Goal: Task Accomplishment & Management: Complete application form

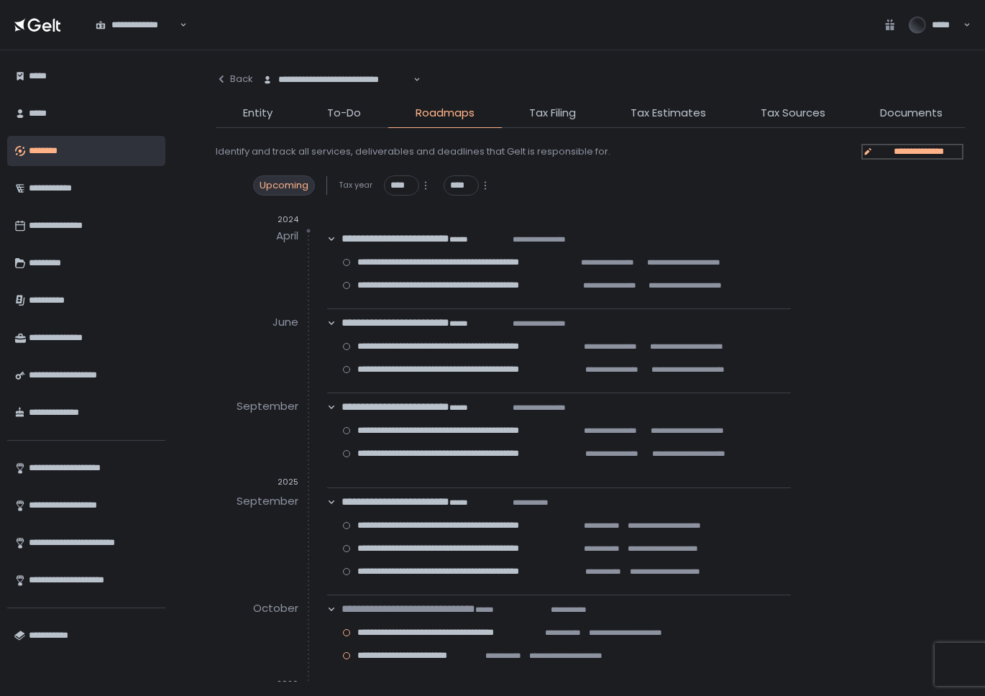
click at [915, 154] on span "**********" at bounding box center [919, 151] width 86 height 13
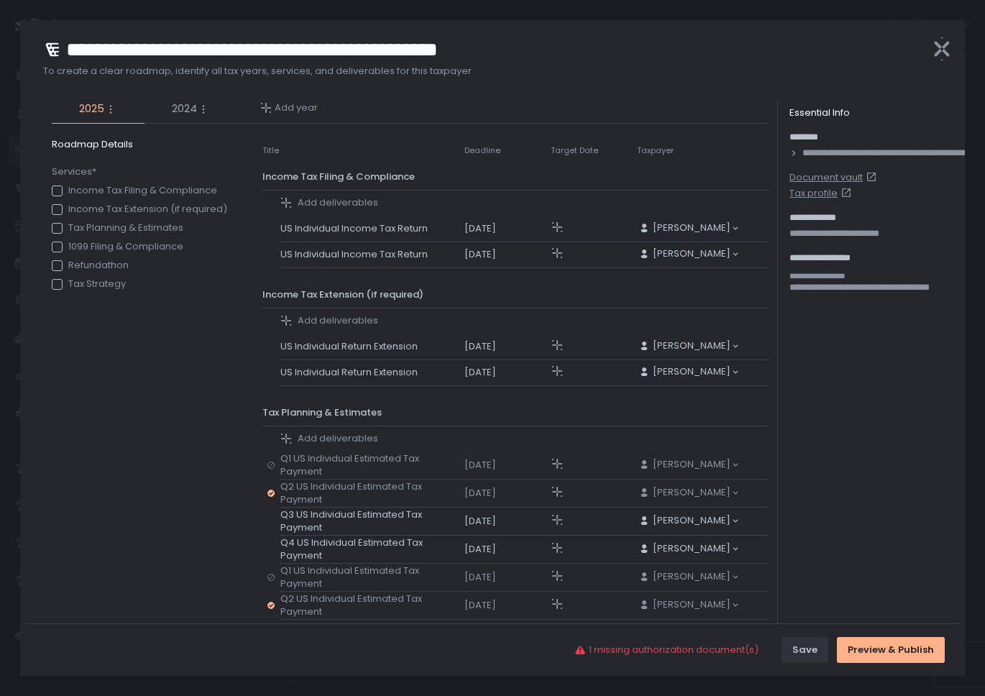
click at [191, 104] on span "2024" at bounding box center [184, 109] width 25 height 17
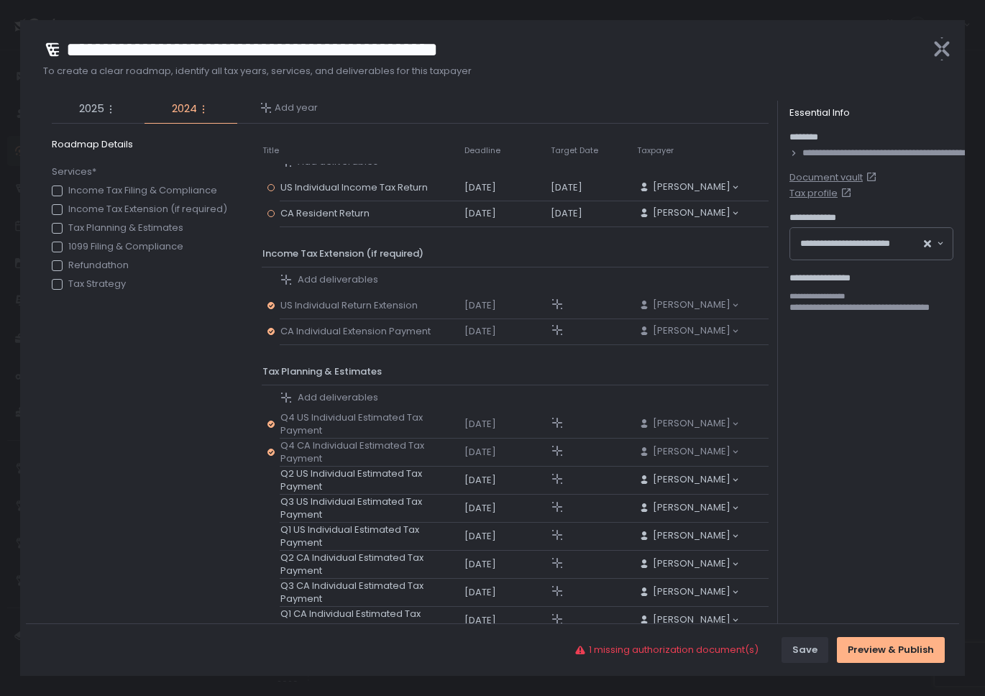
scroll to position [52, 0]
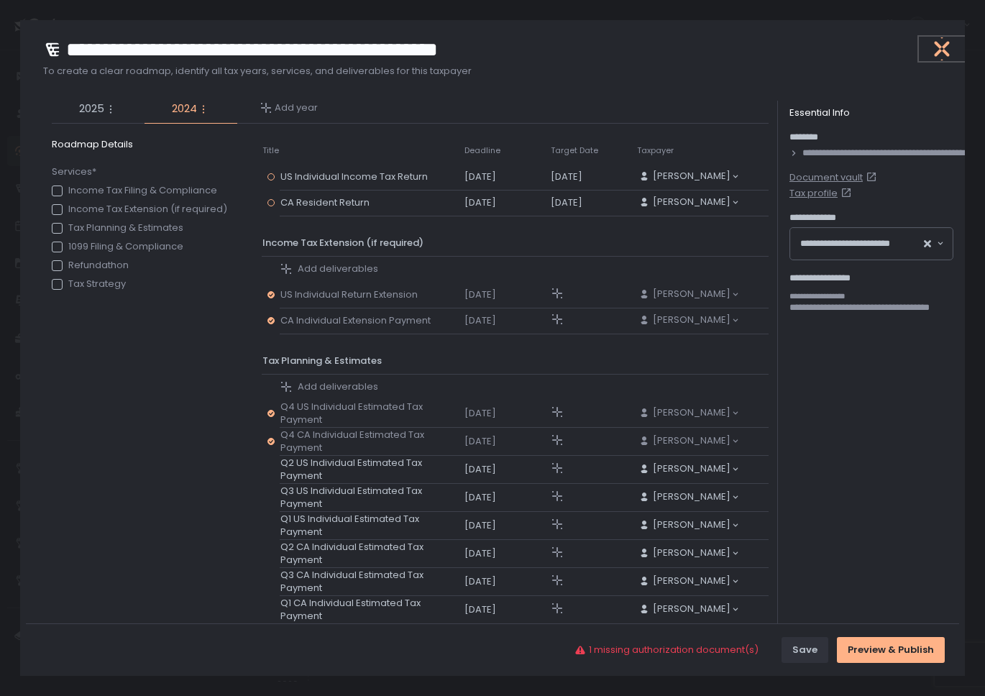
click at [953, 47] on button "button" at bounding box center [942, 49] width 46 height 24
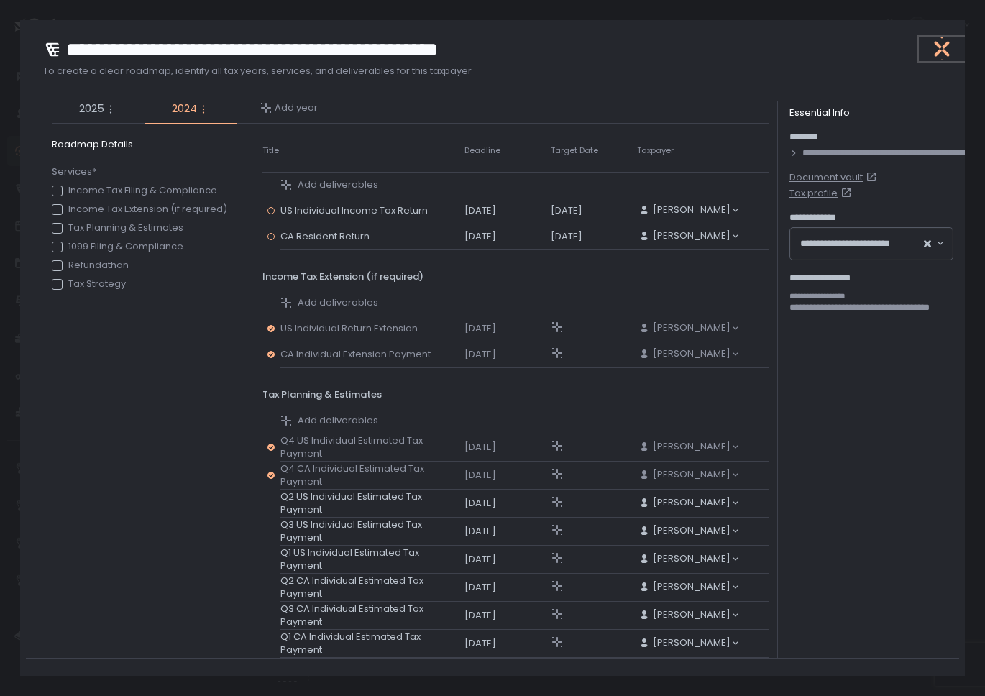
scroll to position [17, 0]
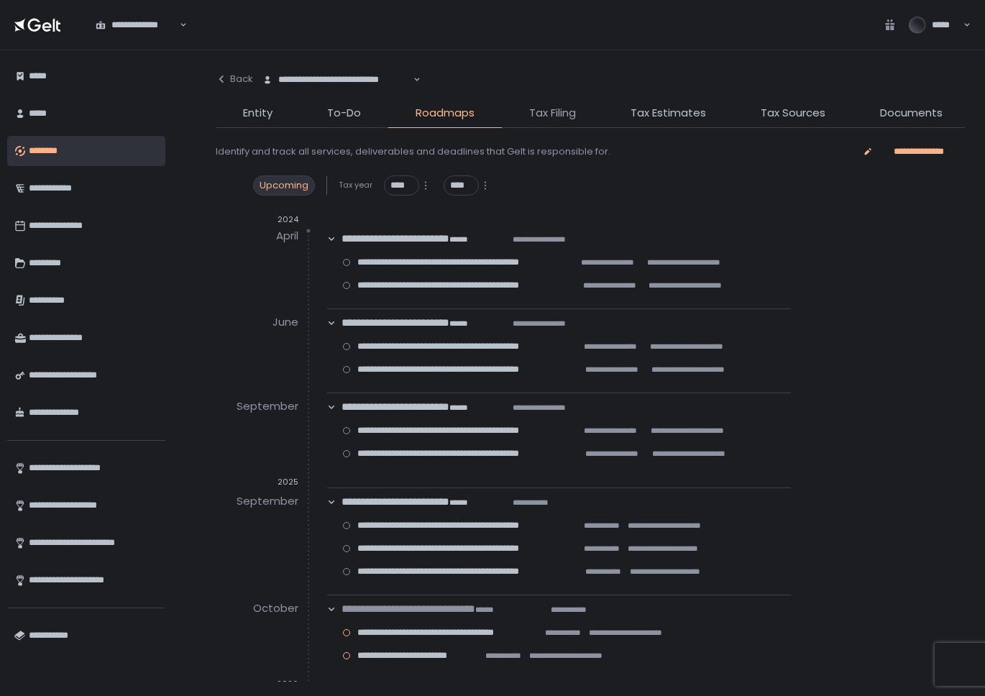
click at [546, 109] on span "Tax Filing" at bounding box center [552, 113] width 47 height 17
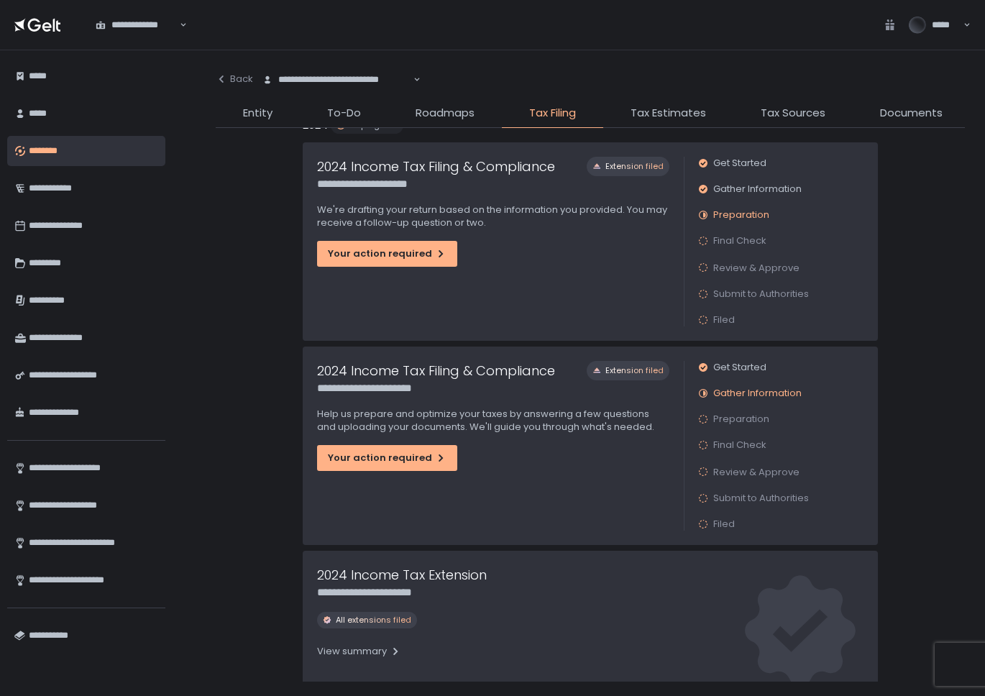
scroll to position [93, 0]
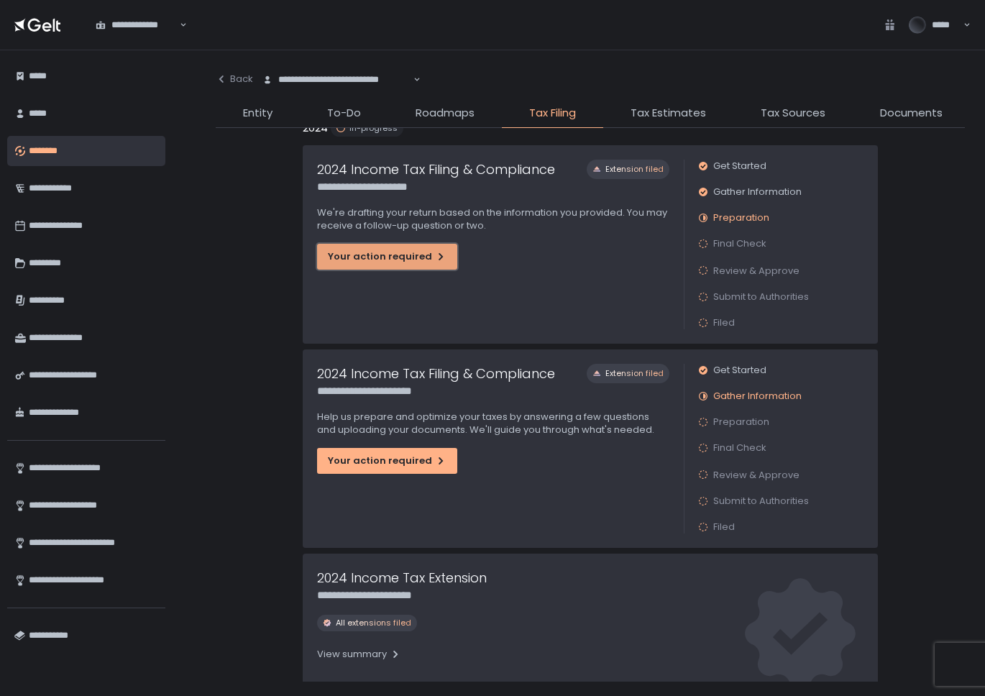
click at [390, 255] on div "Your action required" at bounding box center [387, 256] width 119 height 13
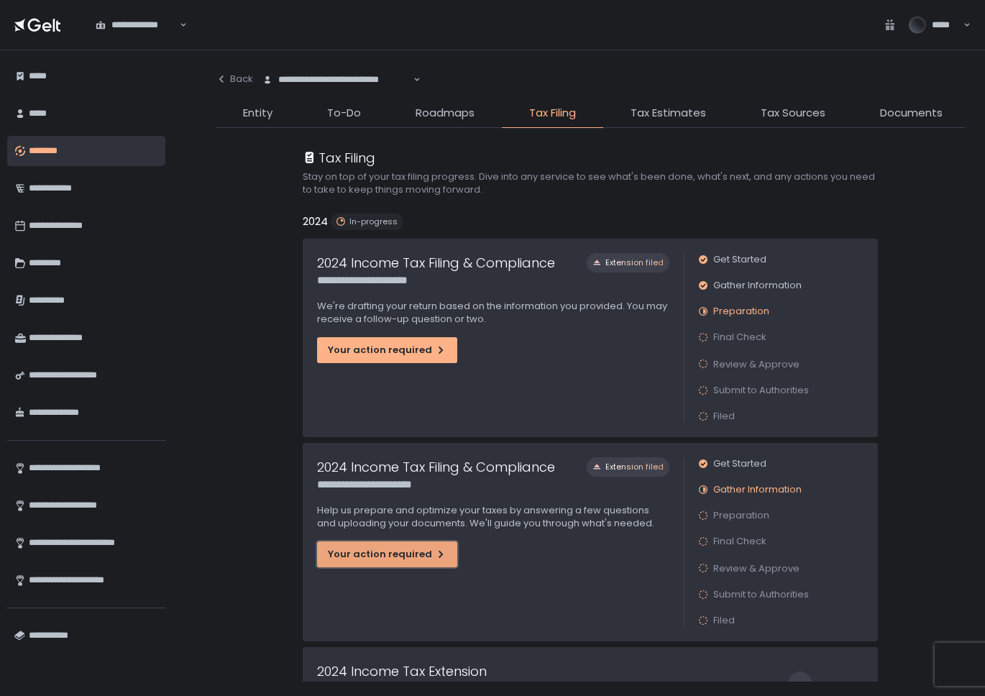
click at [394, 545] on button "Your action required" at bounding box center [387, 554] width 140 height 26
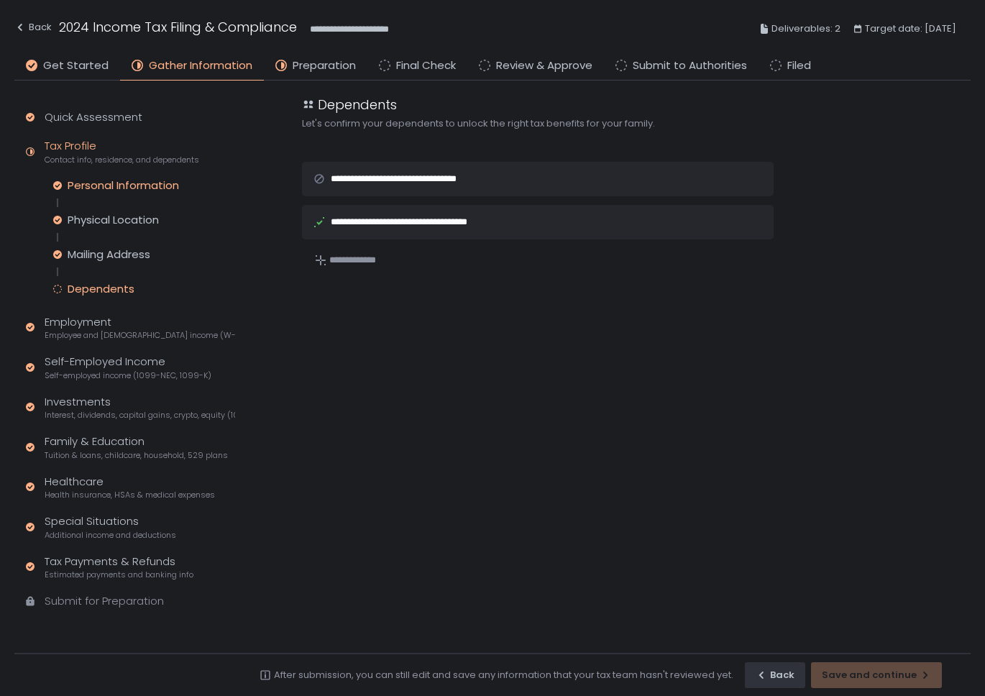
click at [81, 185] on div "Personal Information" at bounding box center [123, 185] width 111 height 14
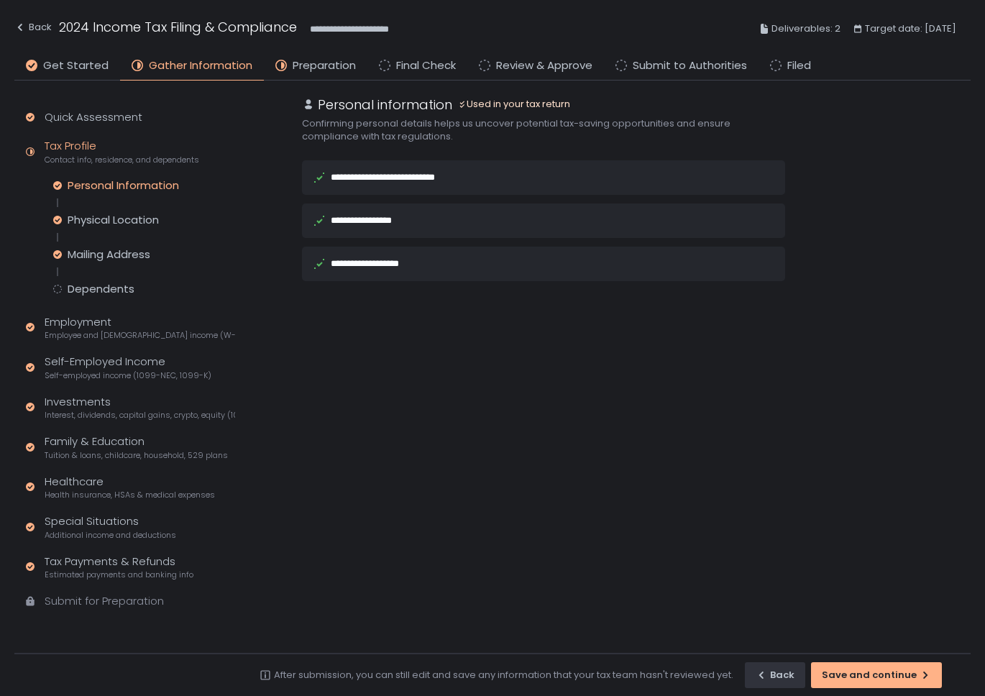
click at [422, 177] on div "**********" at bounding box center [398, 177] width 134 height 9
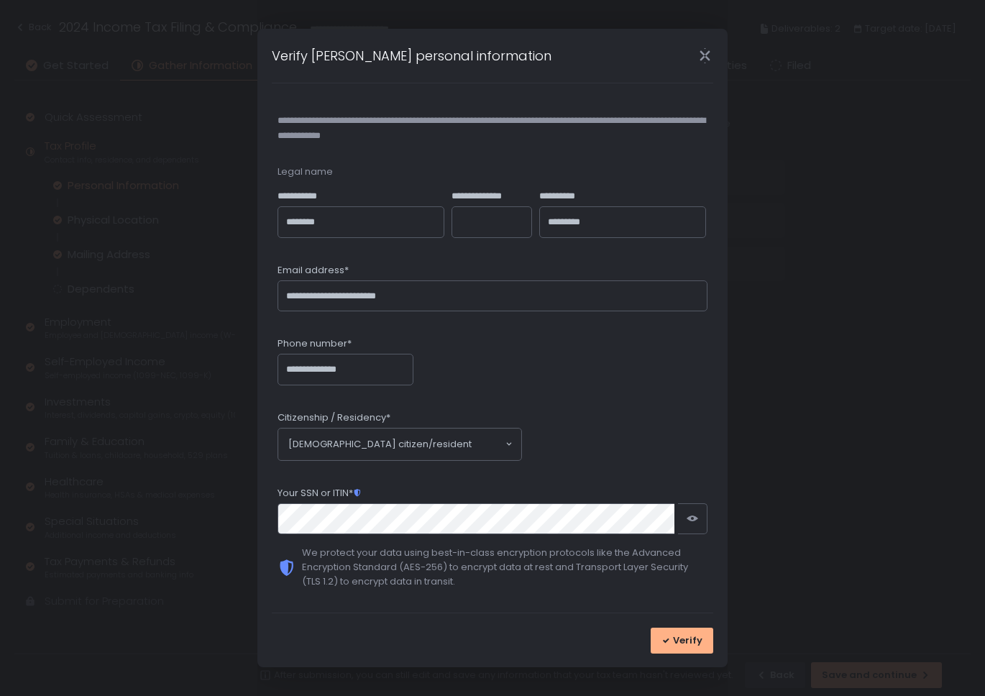
click at [704, 56] on icon "Close" at bounding box center [704, 55] width 15 height 15
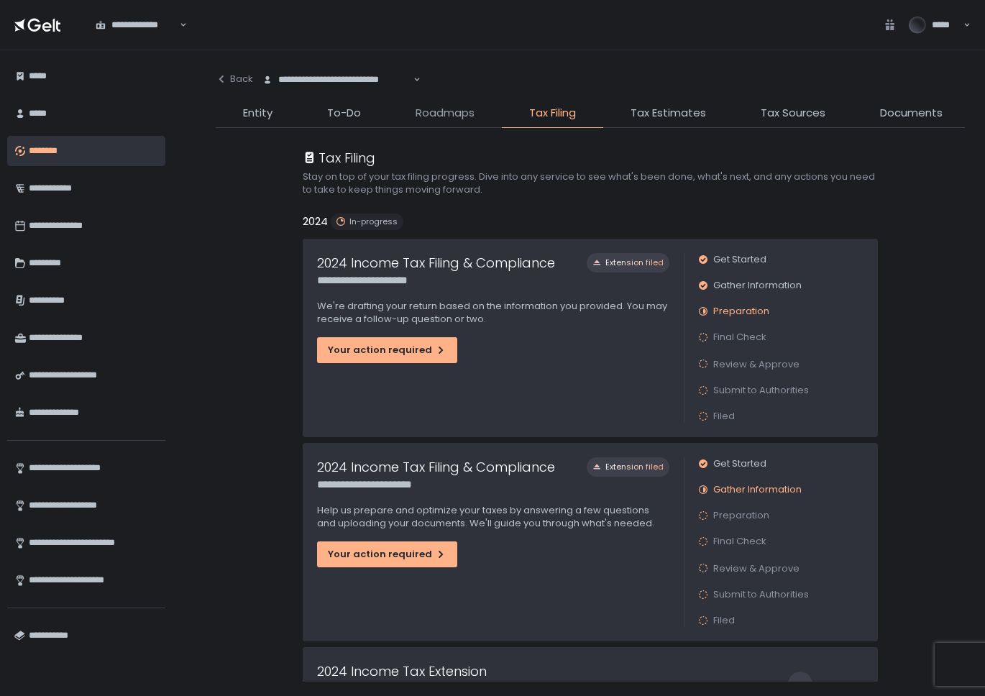
click at [454, 111] on span "Roadmaps" at bounding box center [445, 113] width 59 height 17
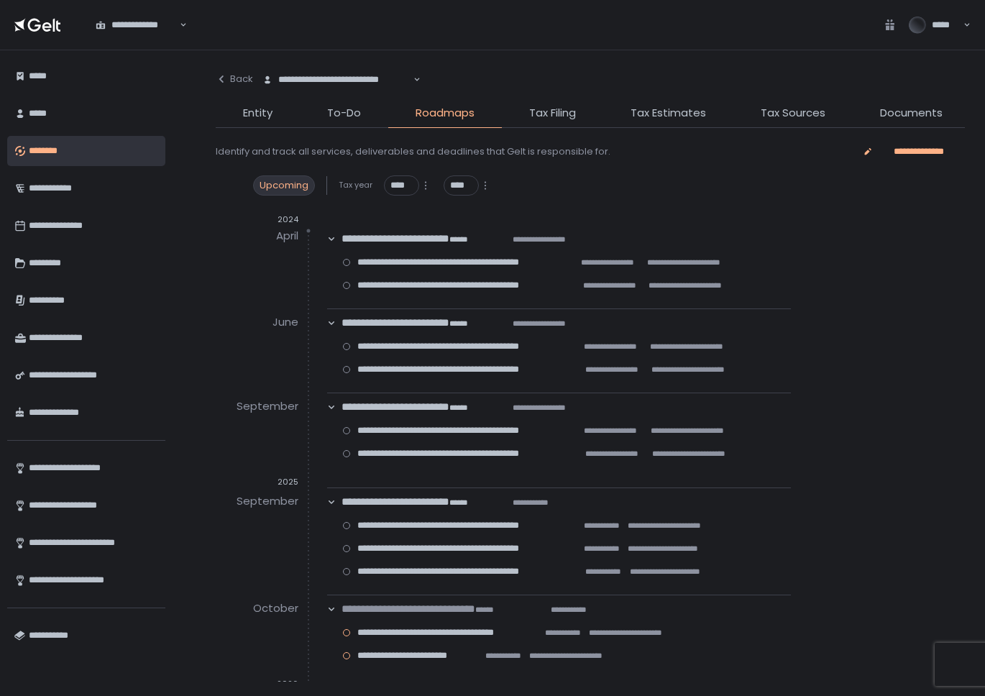
click at [562, 100] on div "**********" at bounding box center [590, 373] width 749 height 617
drag, startPoint x: 562, startPoint y: 109, endPoint x: 564, endPoint y: 130, distance: 21.0
click at [562, 109] on span "Tax Filing" at bounding box center [552, 113] width 47 height 17
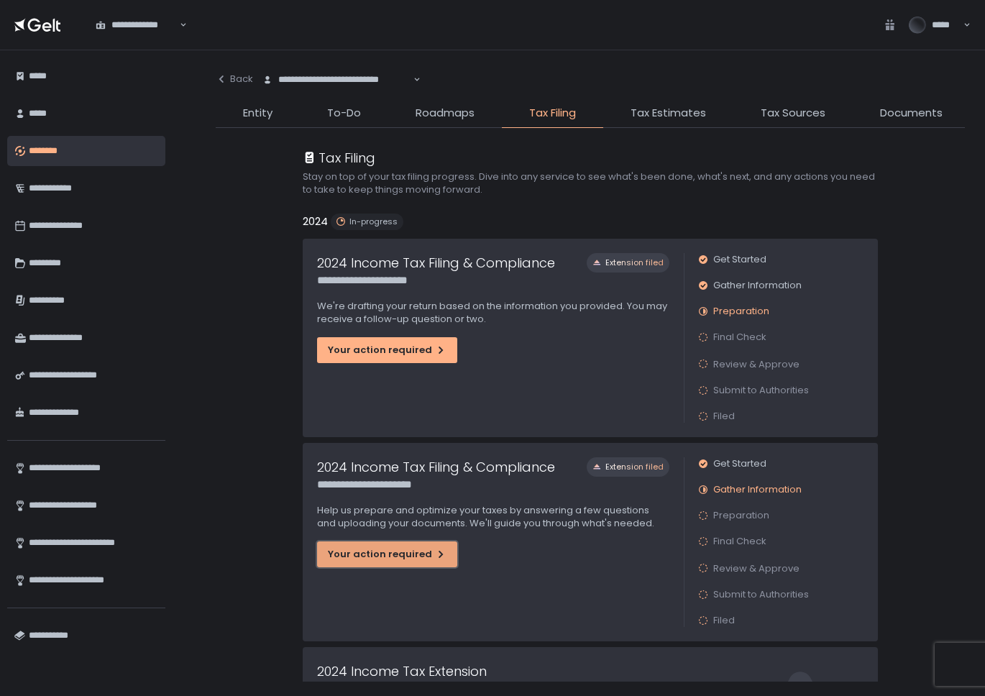
click at [404, 547] on button "Your action required" at bounding box center [387, 554] width 140 height 26
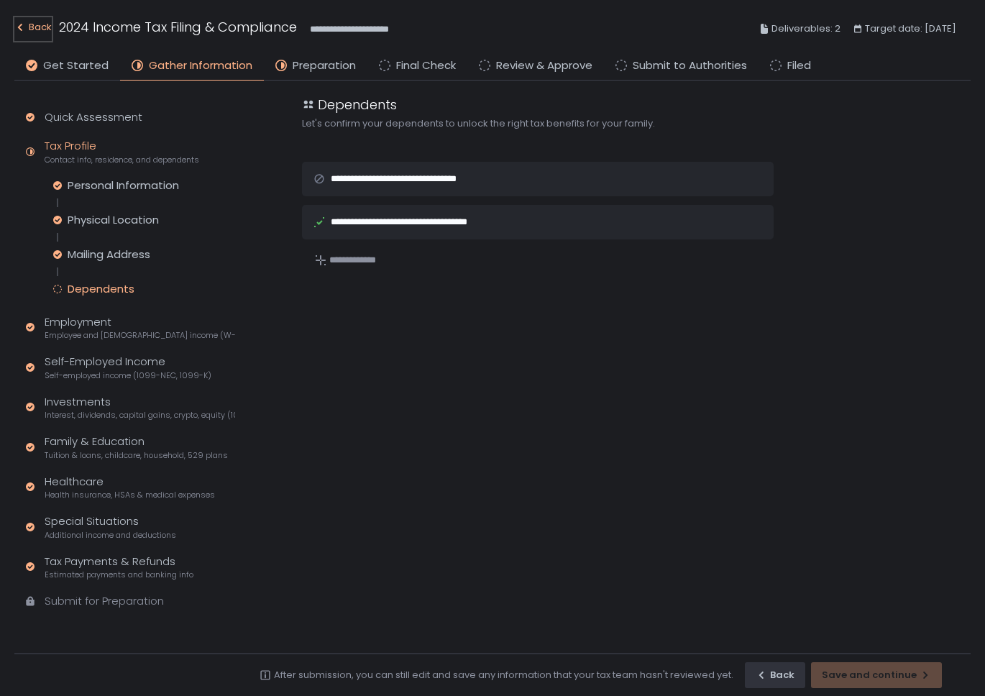
click at [40, 24] on div "Back" at bounding box center [32, 27] width 37 height 17
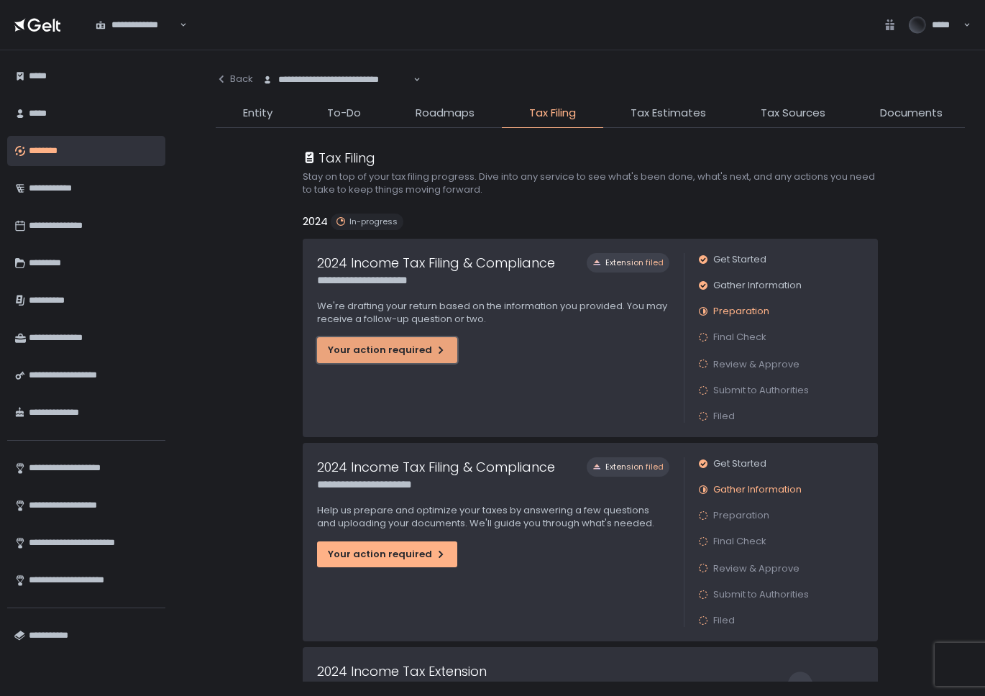
click at [382, 355] on div "Your action required" at bounding box center [387, 350] width 119 height 13
